Goal: Communication & Community: Ask a question

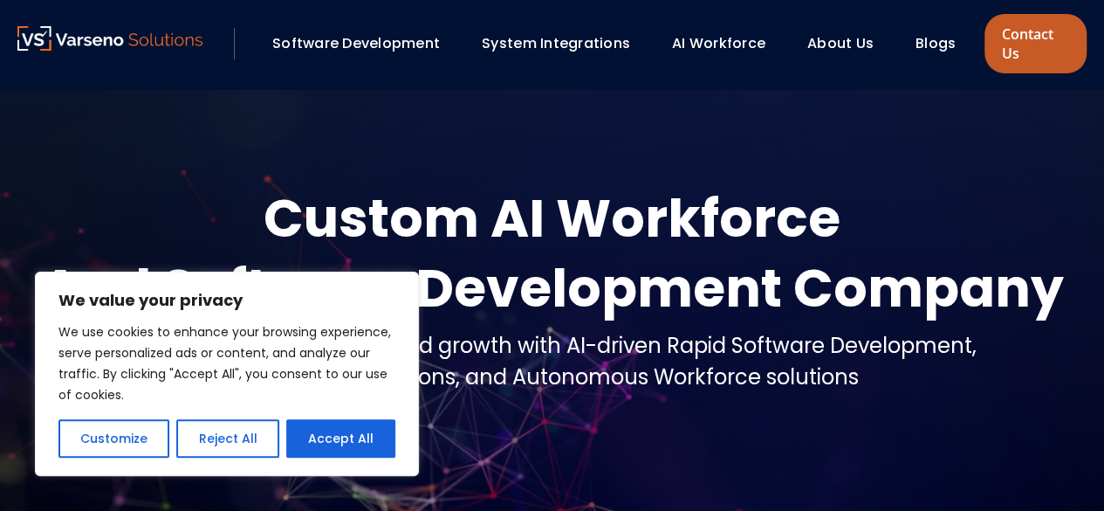
click at [1040, 41] on link "Contact Us" at bounding box center [1036, 43] width 102 height 59
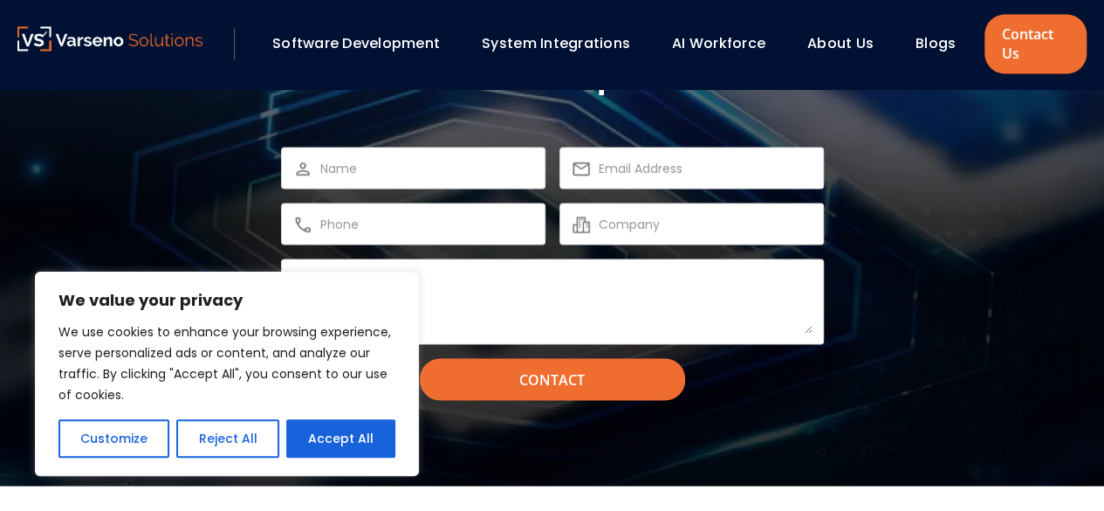
scroll to position [1529, 0]
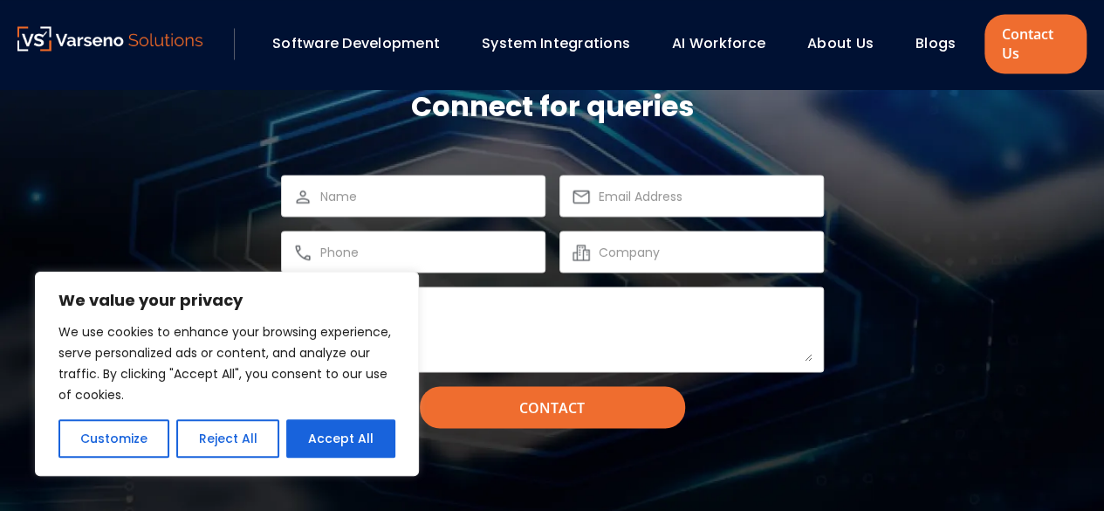
click at [413, 185] on input "text" at bounding box center [427, 195] width 214 height 21
type input "Isabel Garcia"
type input "i.garcia@nettyawards.com"
type input "9173841330"
type input "The Netty Awards"
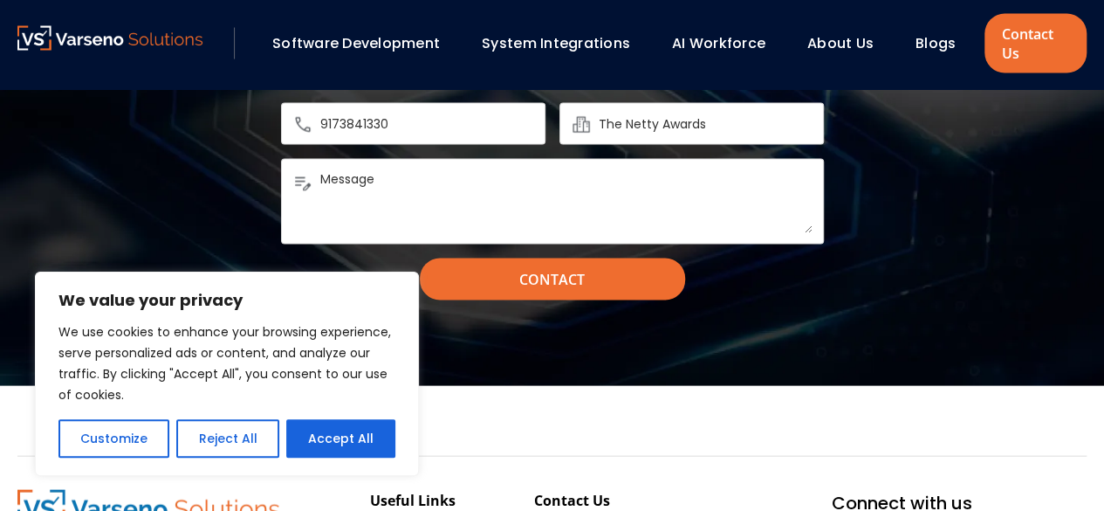
scroll to position [1617, 0]
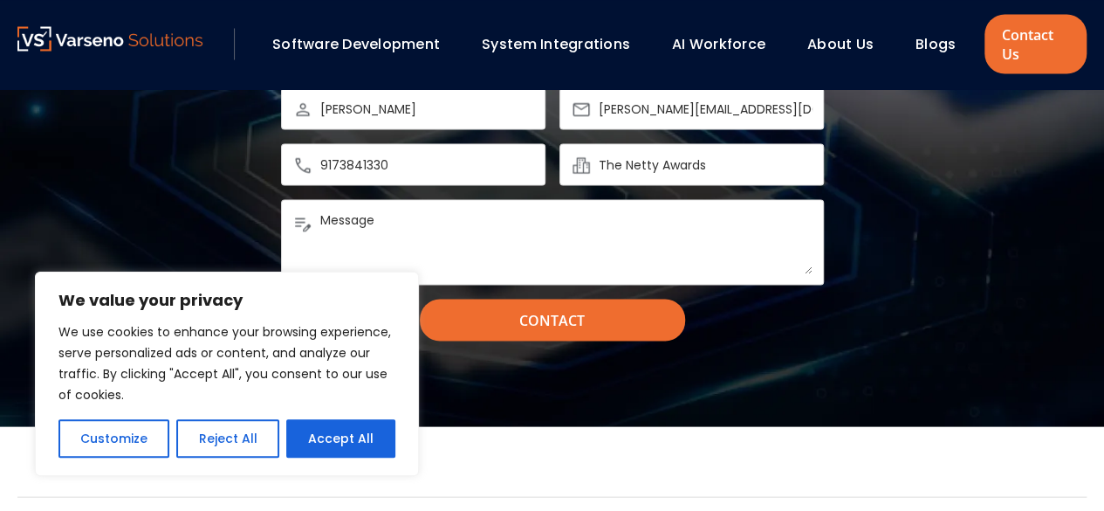
click at [412, 210] on textarea "Message" at bounding box center [566, 241] width 492 height 63
paste textarea "Hey team! I’m reaching out because we’re recognizing standout work in design, t…"
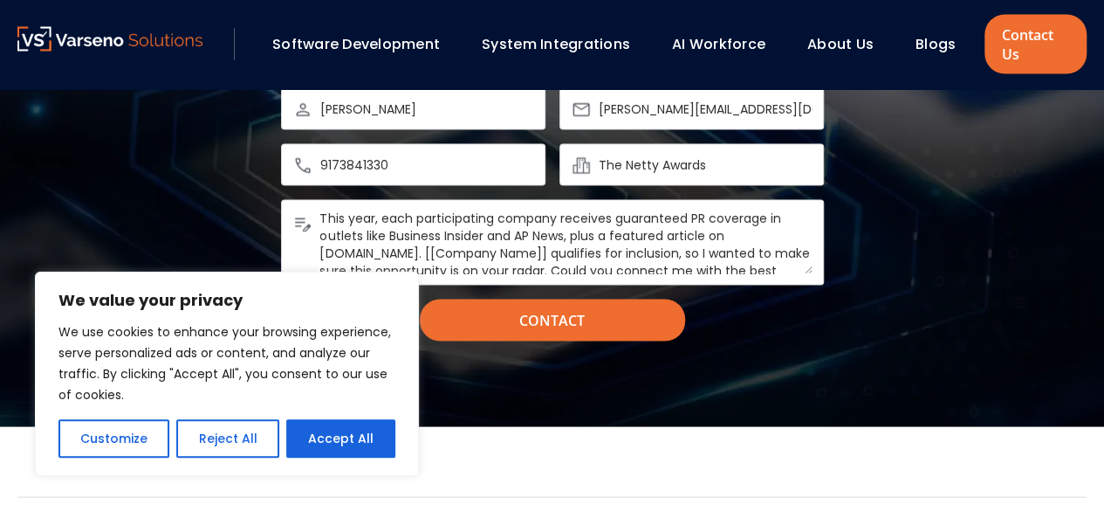
scroll to position [0, 0]
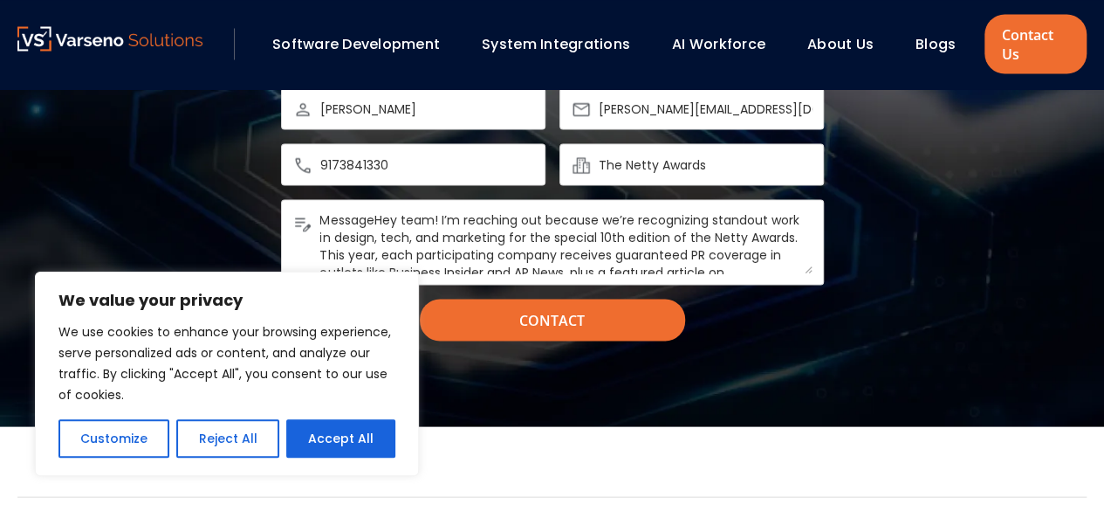
click at [373, 210] on textarea "Message" at bounding box center [566, 241] width 492 height 63
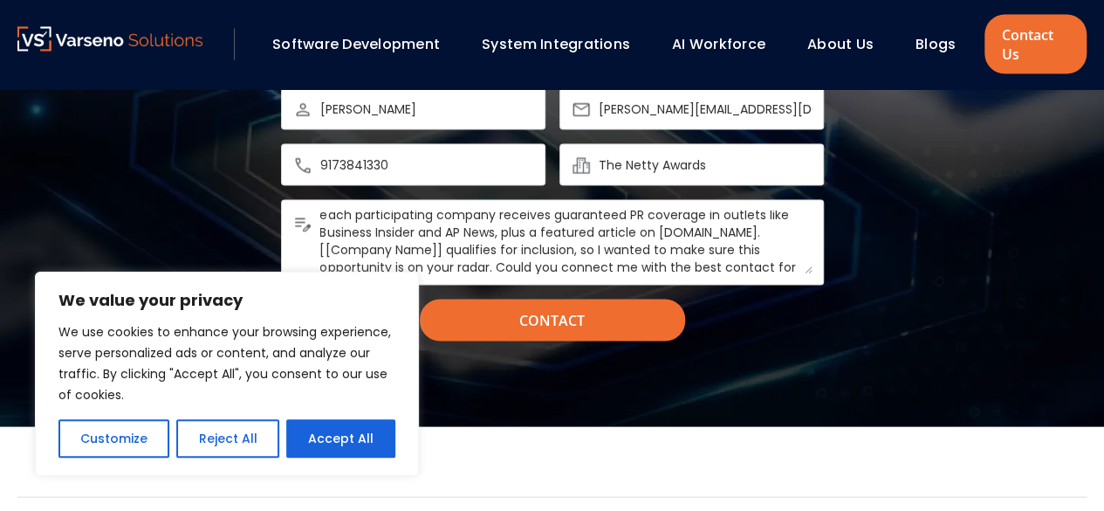
scroll to position [63, 0]
drag, startPoint x: 431, startPoint y: 207, endPoint x: 555, endPoint y: 200, distance: 124.1
click at [555, 210] on textarea "Message" at bounding box center [566, 241] width 492 height 63
paste textarea "Varseno Solutions"
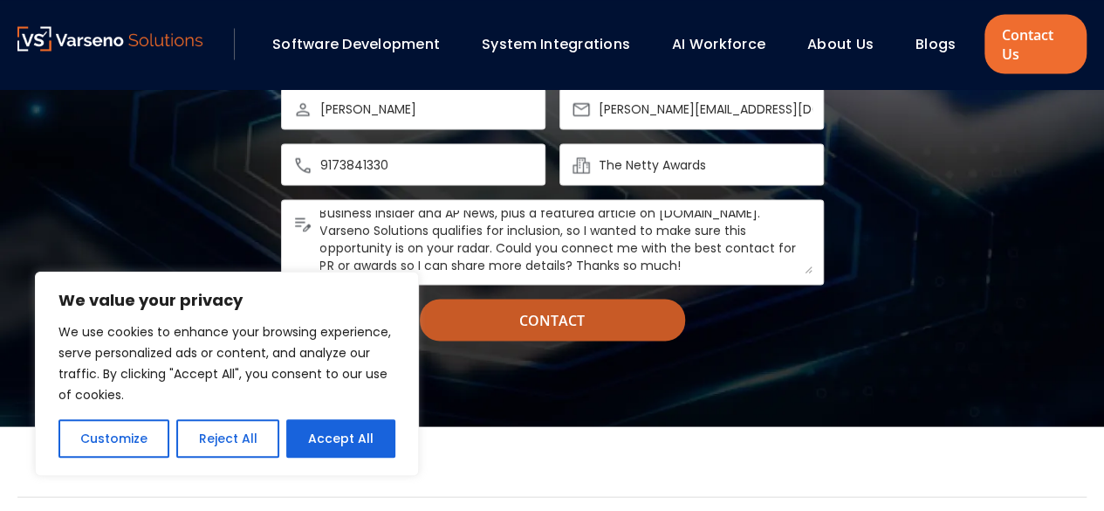
type textarea "Hey team! I’m reaching out because we’re recognizing standout work in design, t…"
click at [557, 299] on input "Contact" at bounding box center [552, 320] width 265 height 42
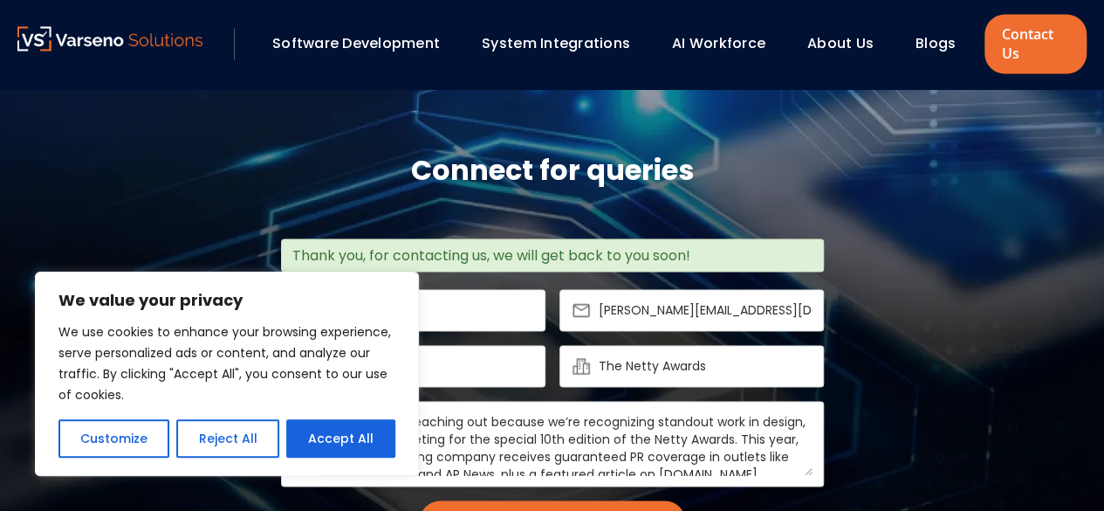
scroll to position [1426, 0]
